Goal: Check status

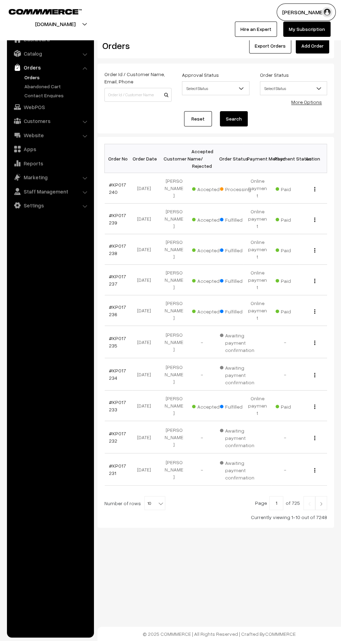
click at [110, 431] on link "#KP017232" at bounding box center [117, 437] width 17 height 13
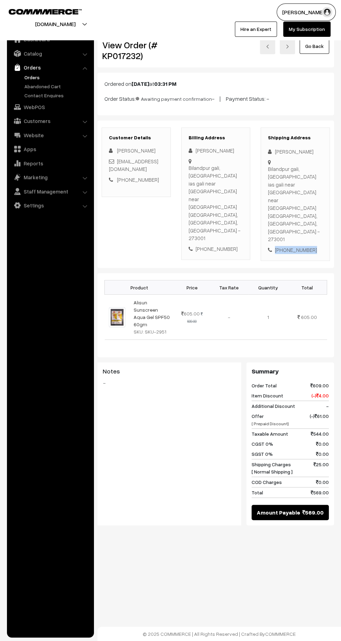
click at [297, 246] on div "+91 6386977221" at bounding box center [295, 250] width 55 height 8
